Goal: Task Accomplishment & Management: Manage account settings

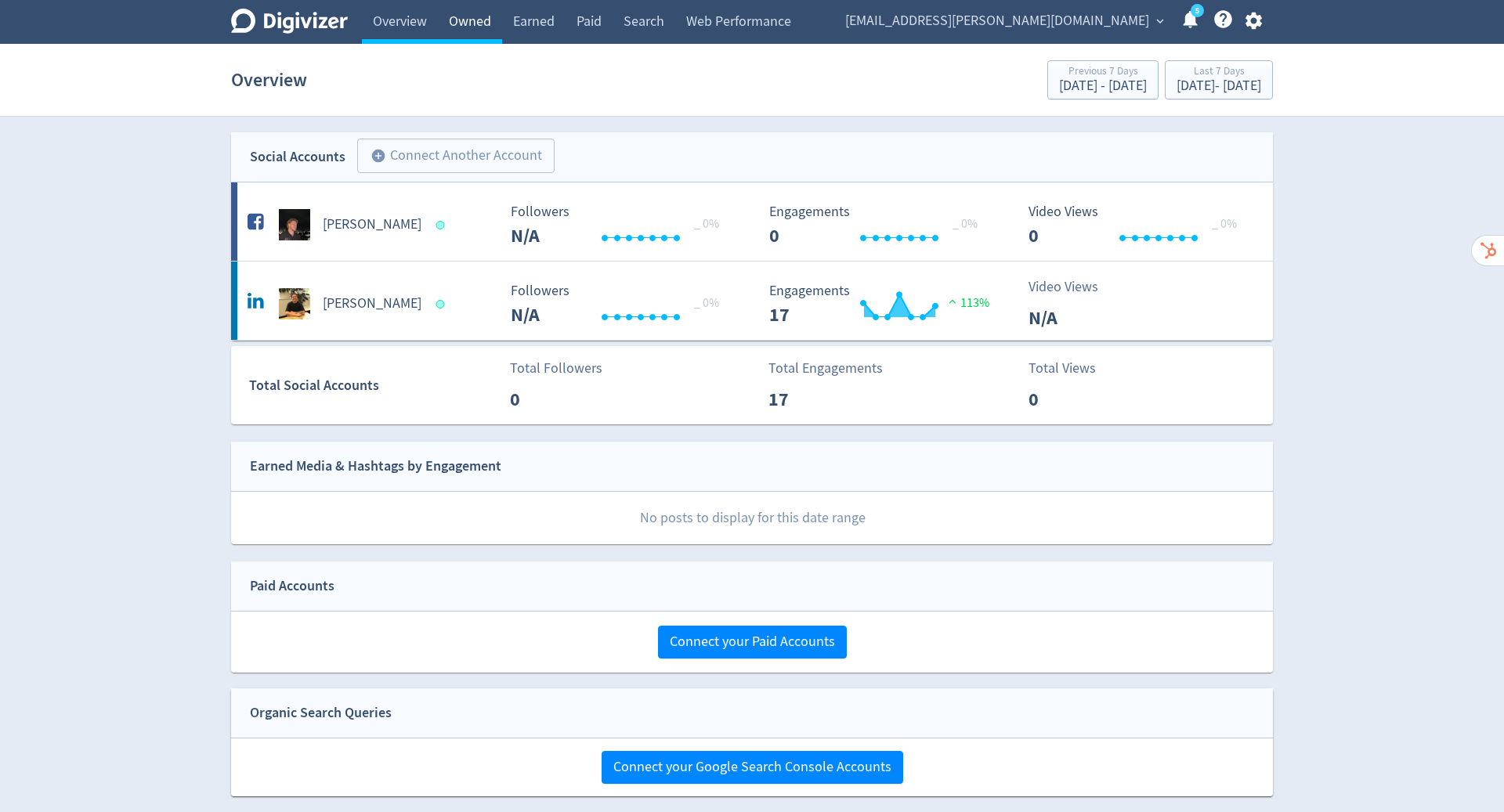
click at [476, 18] on link "Owned" at bounding box center [470, 22] width 65 height 44
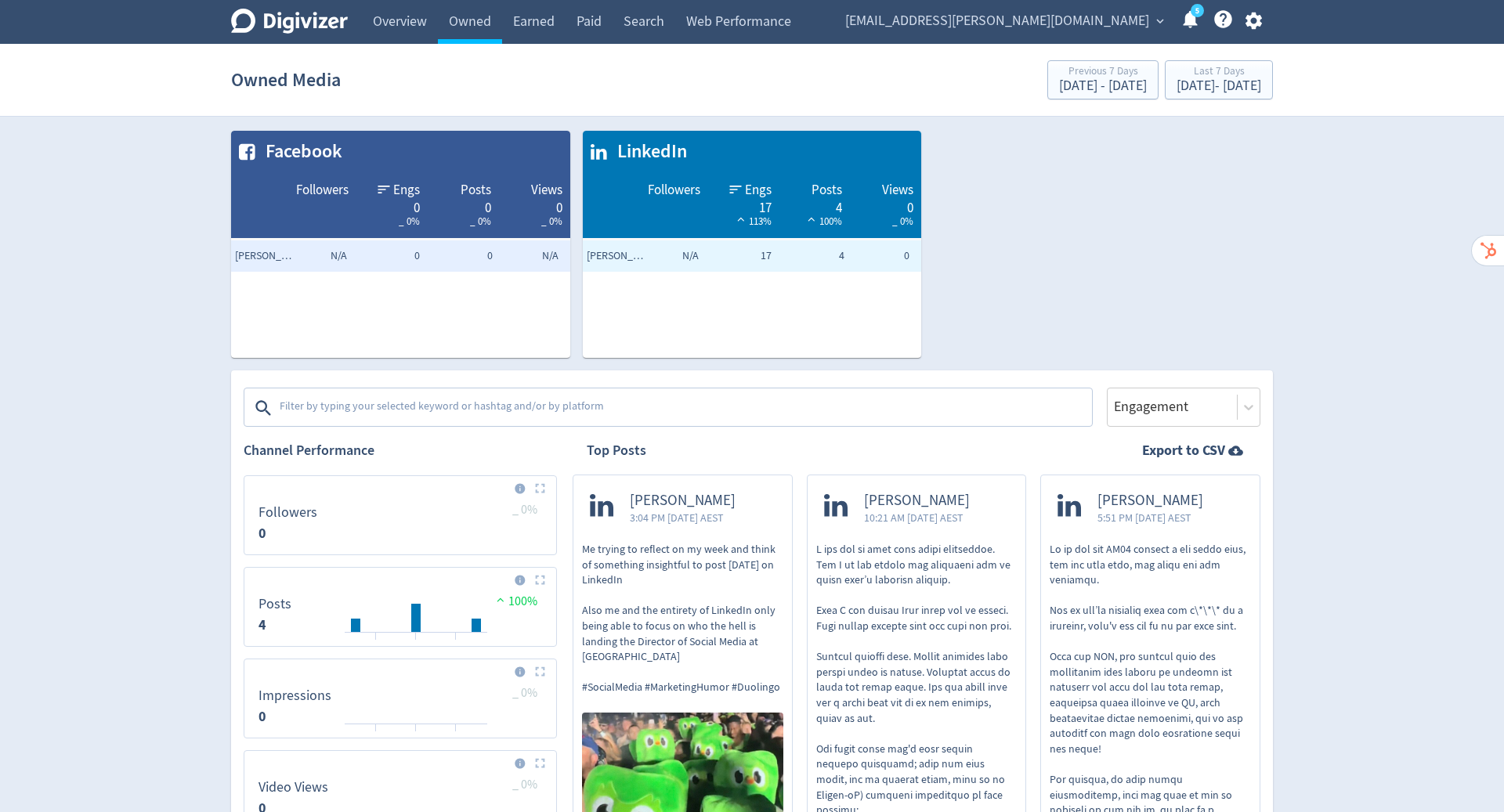
click at [1257, 13] on icon "button" at bounding box center [1253, 20] width 21 height 21
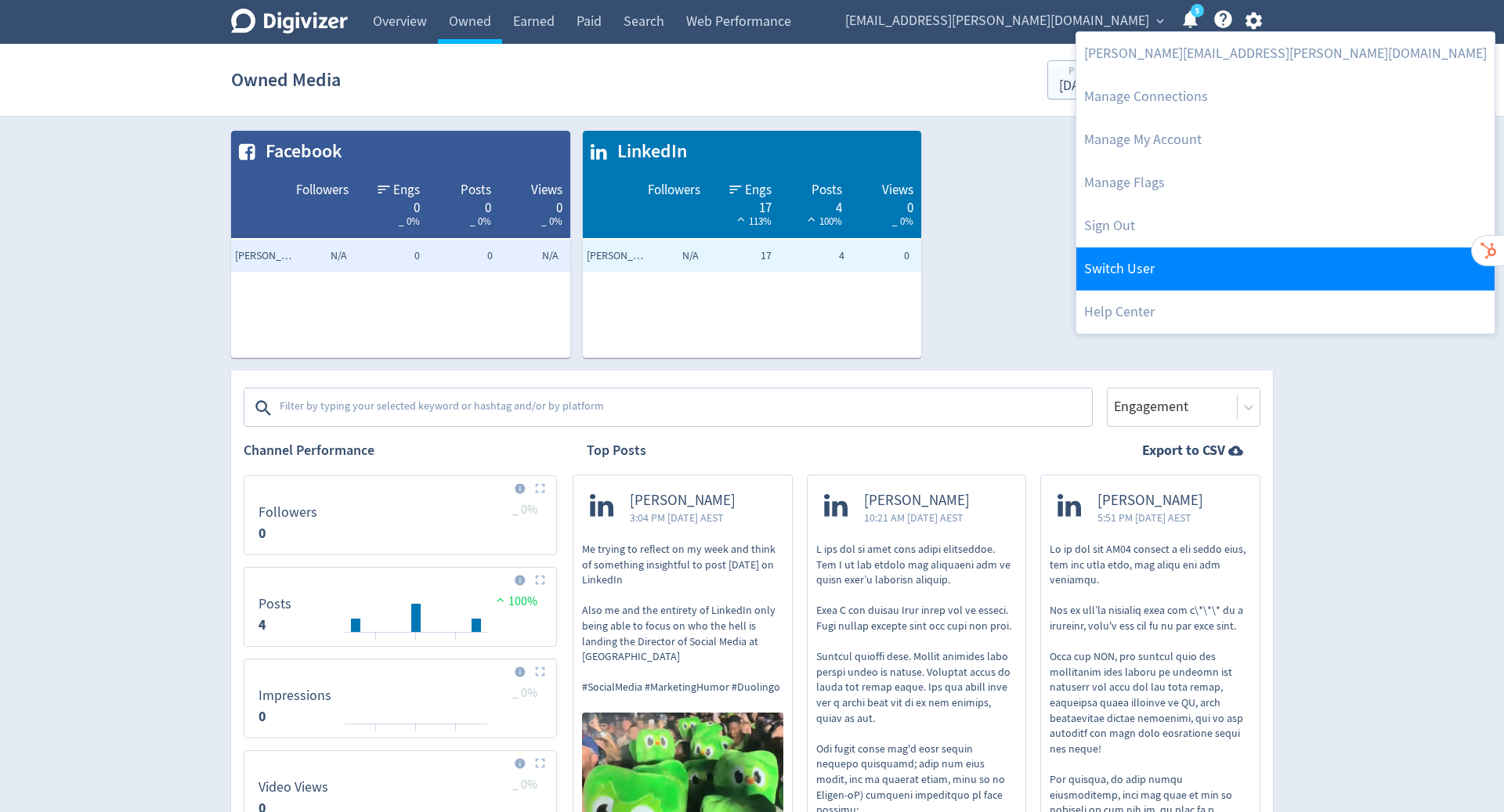
click at [1181, 258] on link "Switch User" at bounding box center [1285, 268] width 419 height 43
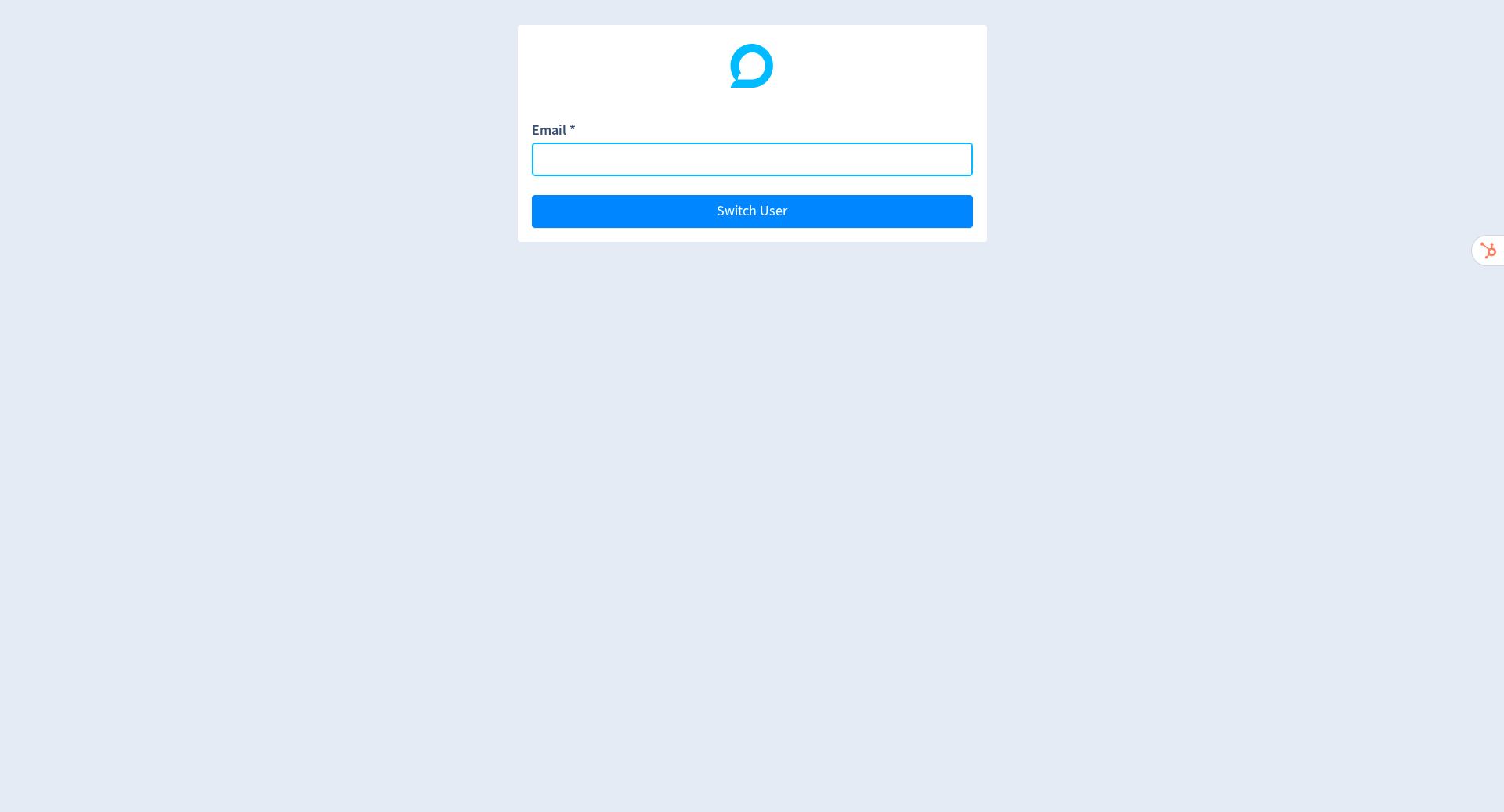
click at [718, 151] on input "Email *" at bounding box center [752, 159] width 441 height 34
paste input "[EMAIL_ADDRESS][DOMAIN_NAME]"
type input "[EMAIL_ADDRESS][DOMAIN_NAME]"
click at [532, 195] on button "Switch User" at bounding box center [752, 212] width 441 height 33
